Goal: Task Accomplishment & Management: Complete application form

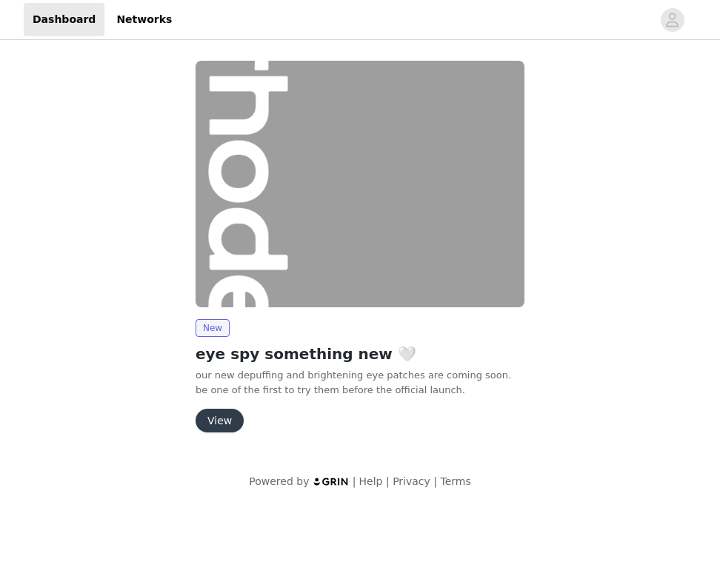
click at [225, 425] on button "View" at bounding box center [220, 421] width 48 height 24
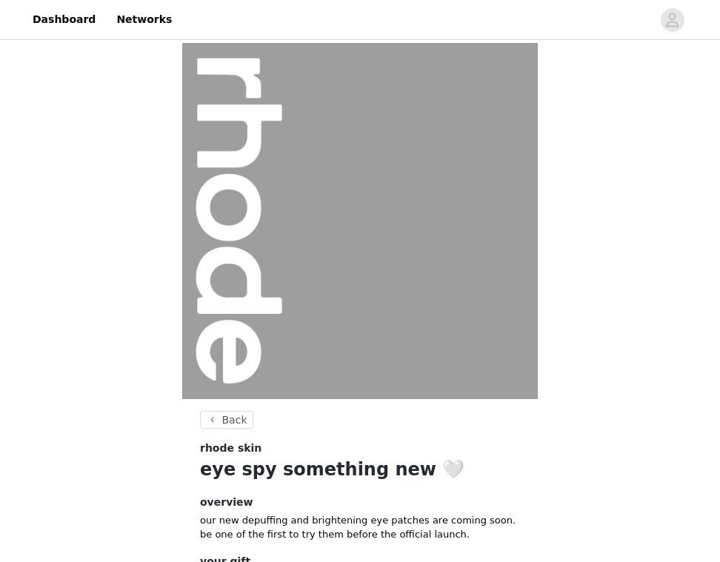
scroll to position [125, 0]
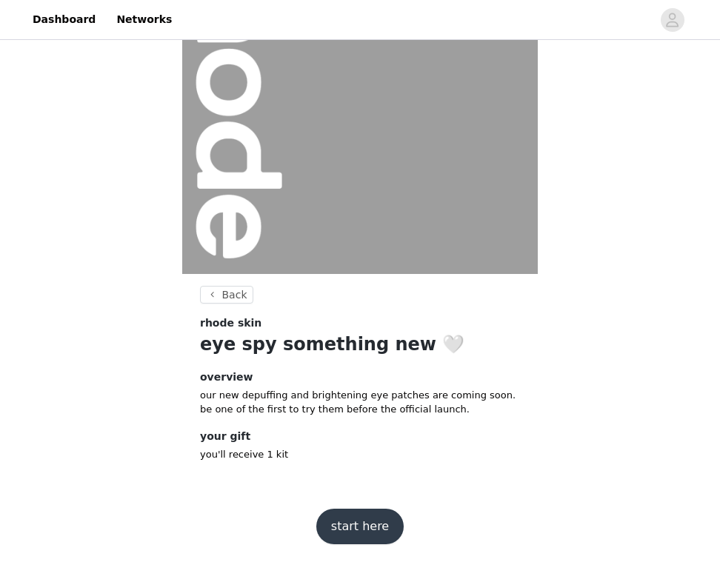
click at [384, 522] on button "start here" at bounding box center [359, 527] width 87 height 36
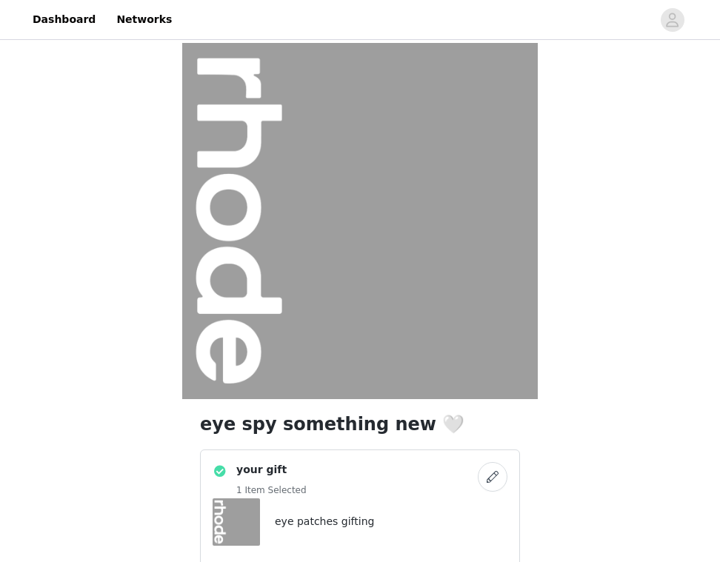
scroll to position [196, 0]
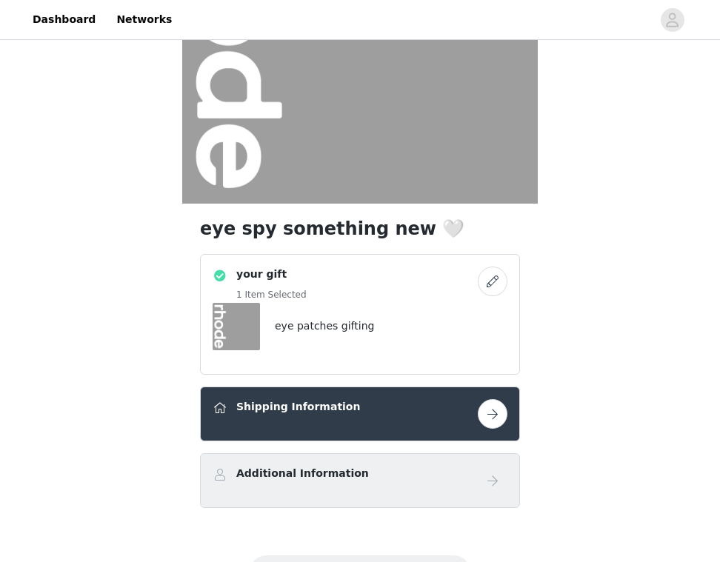
click at [498, 411] on button "button" at bounding box center [493, 414] width 30 height 30
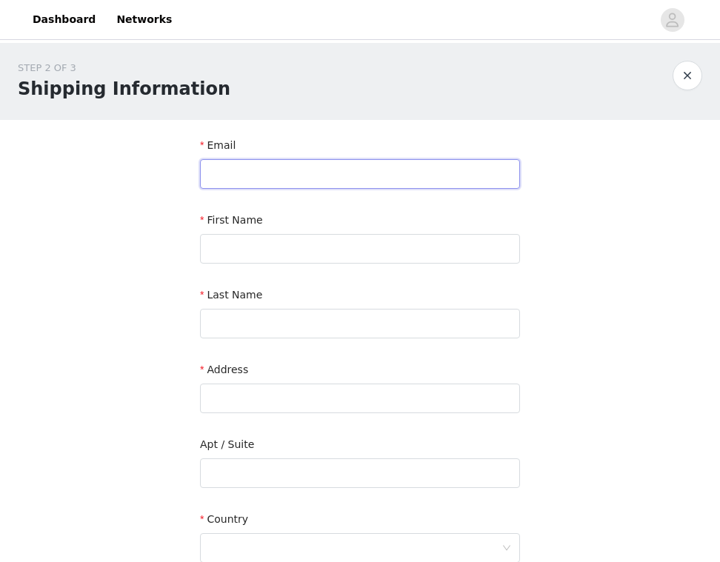
click at [276, 170] on input "text" at bounding box center [360, 174] width 320 height 30
type input "chloe.verstrynge@gmail.com"
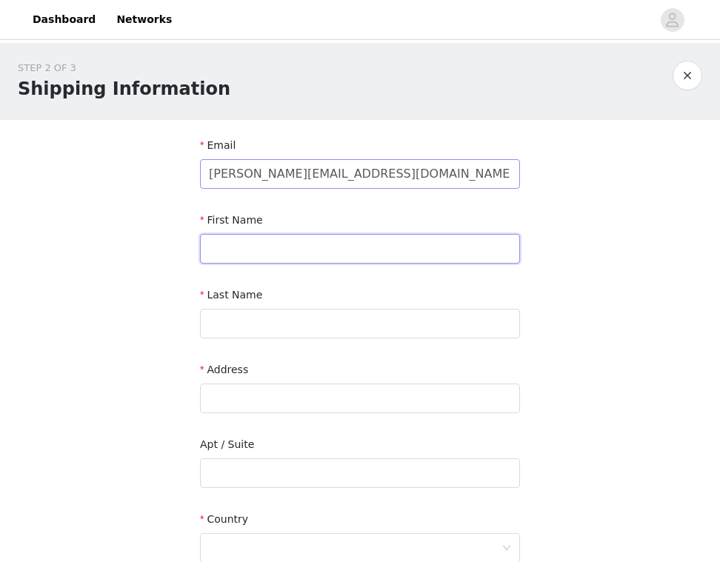
type input "Chloé"
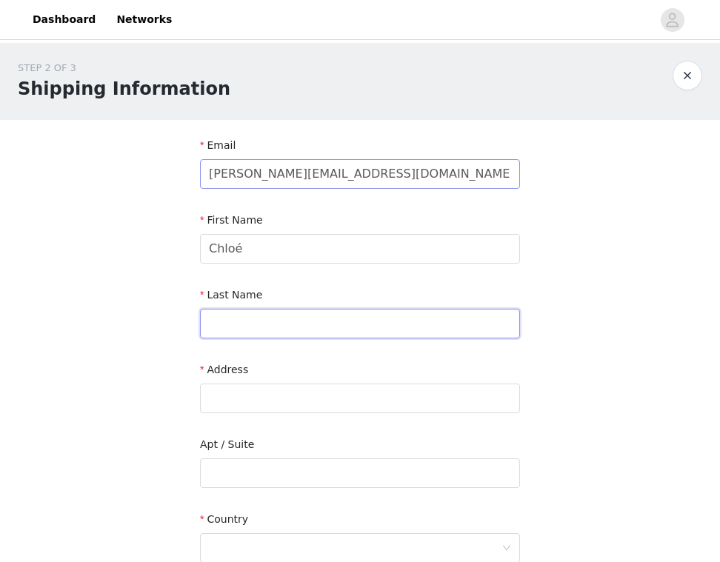
type input "Verstrynge"
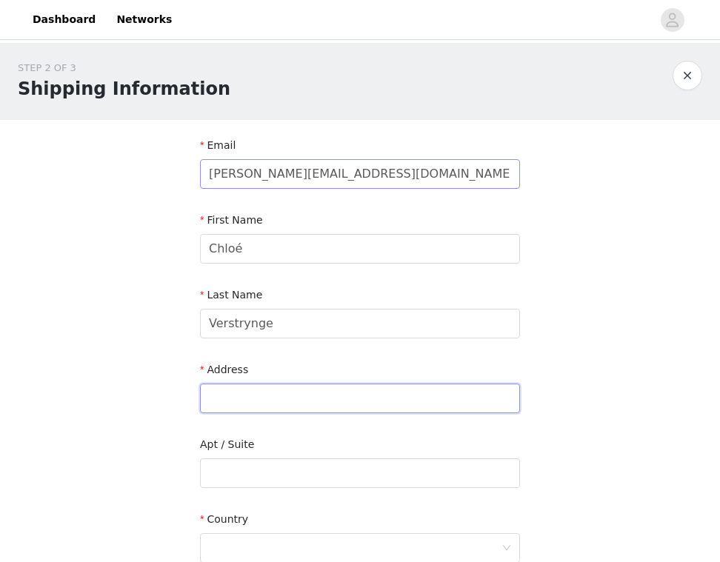
type input "36 rue de l'eglise"
type input "Paris"
type input "75015"
type input "0688673386"
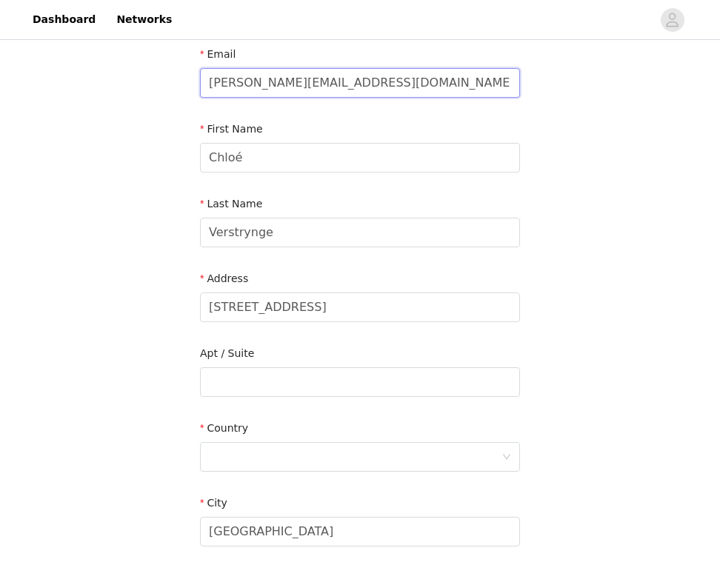
scroll to position [143, 0]
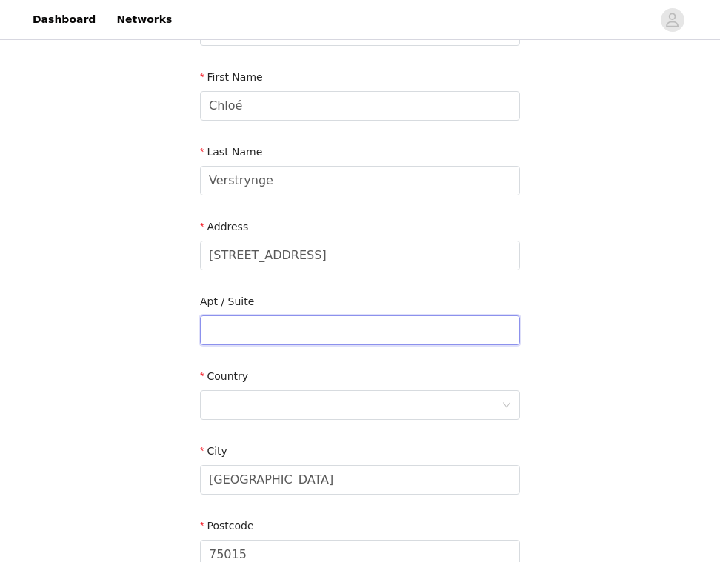
click at [261, 330] on input "text" at bounding box center [360, 331] width 320 height 30
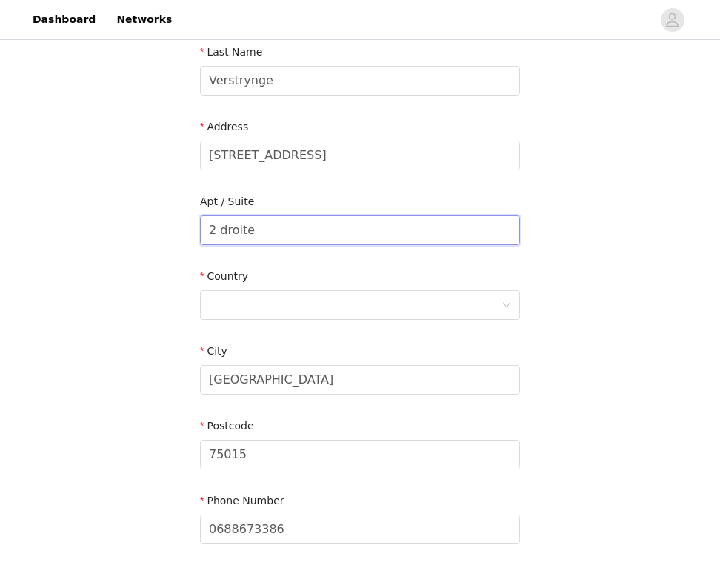
scroll to position [276, 0]
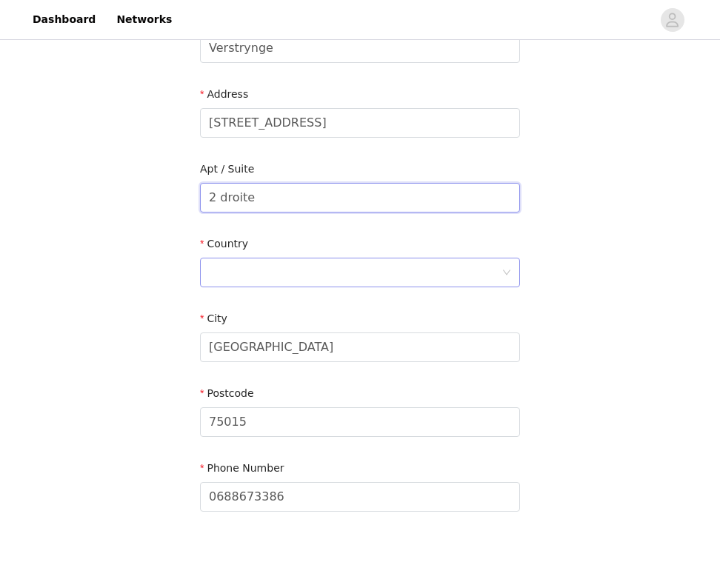
type input "2 droite"
click at [302, 272] on div at bounding box center [355, 273] width 293 height 28
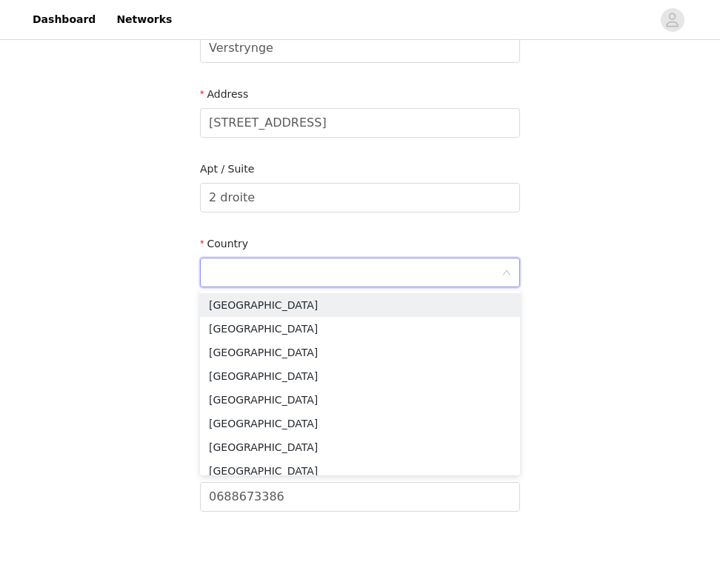
click at [302, 273] on input at bounding box center [355, 273] width 293 height 28
type input "France"
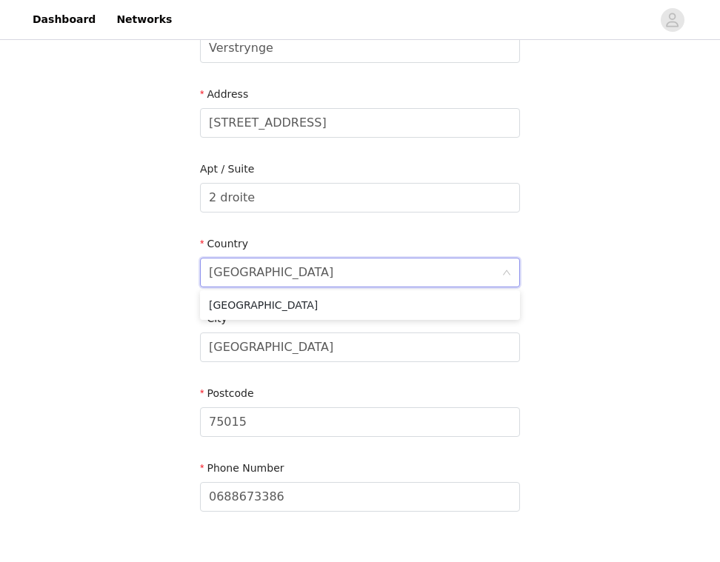
click at [105, 364] on div "STEP 2 OF 3 Shipping Information Email chloe.verstrynge@gmail.com First Name Ch…" at bounding box center [360, 160] width 720 height 786
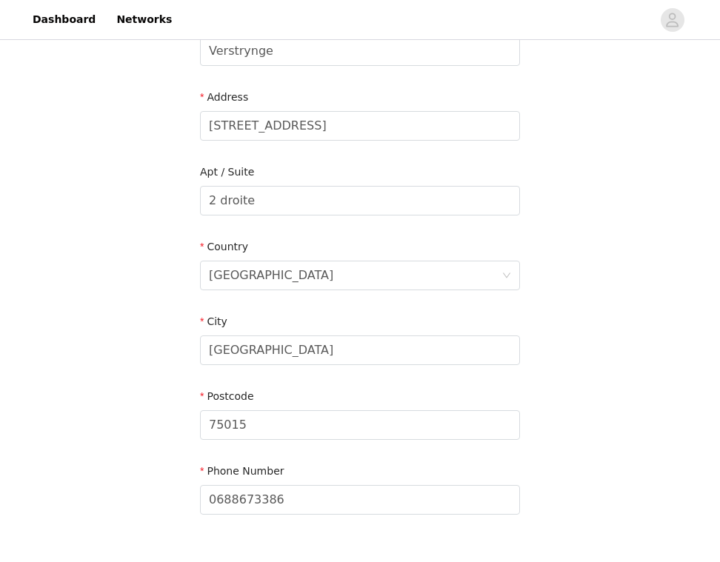
scroll to position [373, 0]
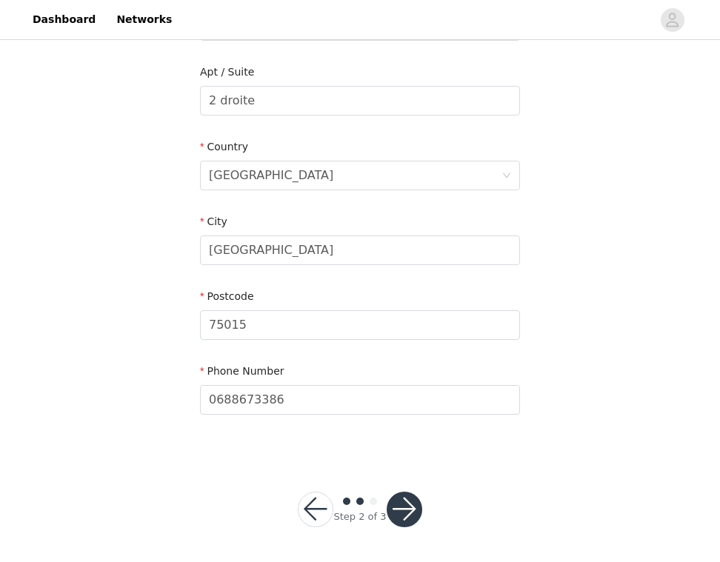
click at [402, 519] on button "button" at bounding box center [405, 510] width 36 height 36
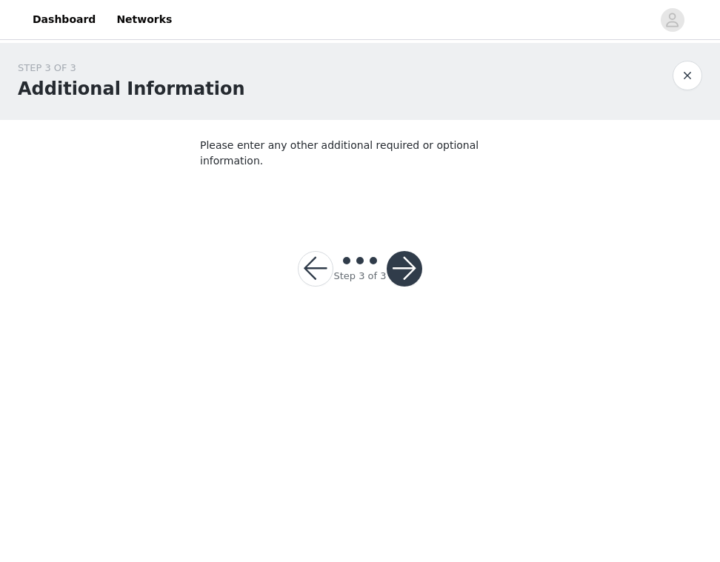
click at [413, 253] on button "button" at bounding box center [405, 269] width 36 height 36
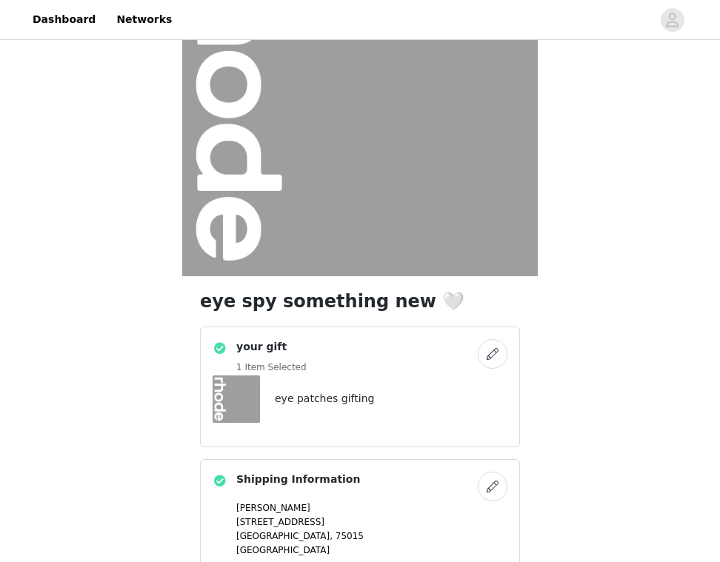
scroll to position [323, 0]
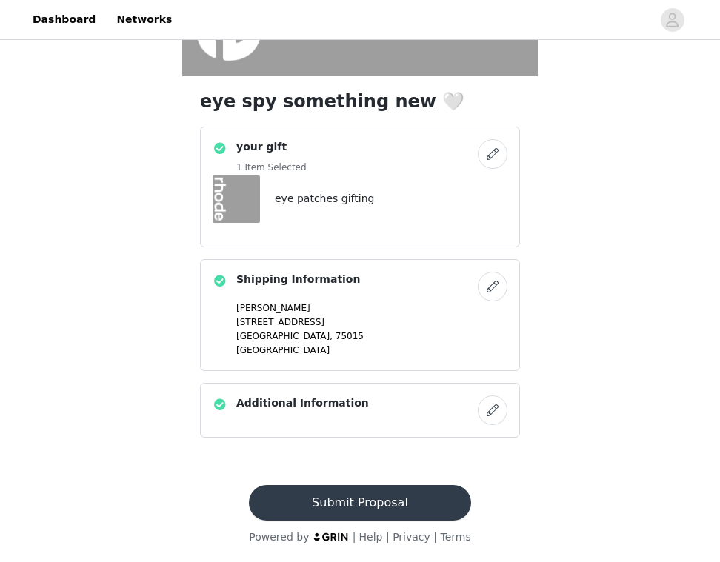
click at [373, 495] on button "Submit Proposal" at bounding box center [360, 503] width 222 height 36
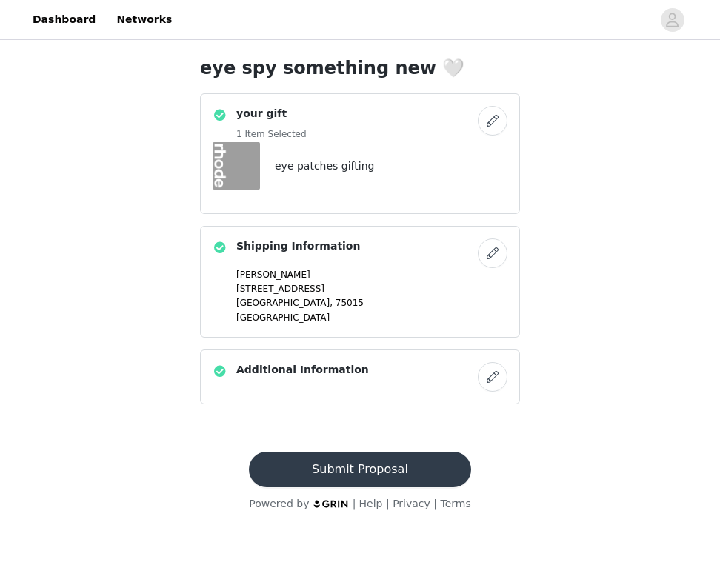
scroll to position [0, 0]
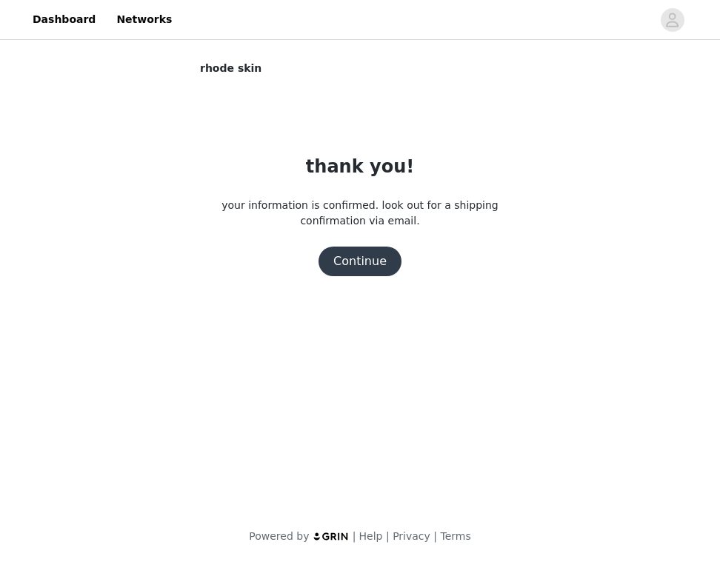
click at [375, 266] on button "Continue" at bounding box center [360, 262] width 83 height 30
